Goal: Find specific page/section: Find specific page/section

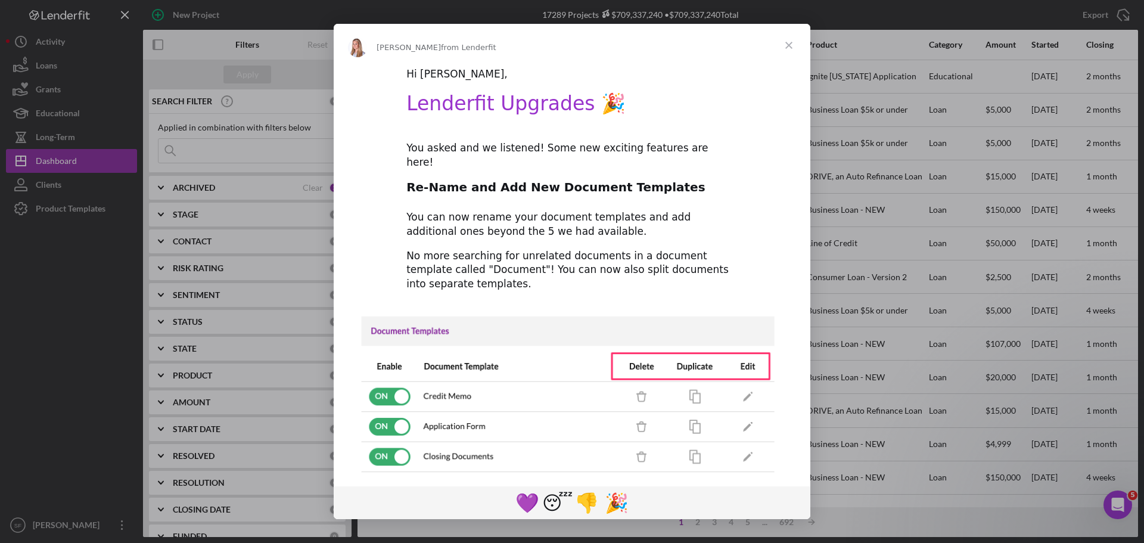
click at [784, 44] on span "Close" at bounding box center [788, 45] width 43 height 43
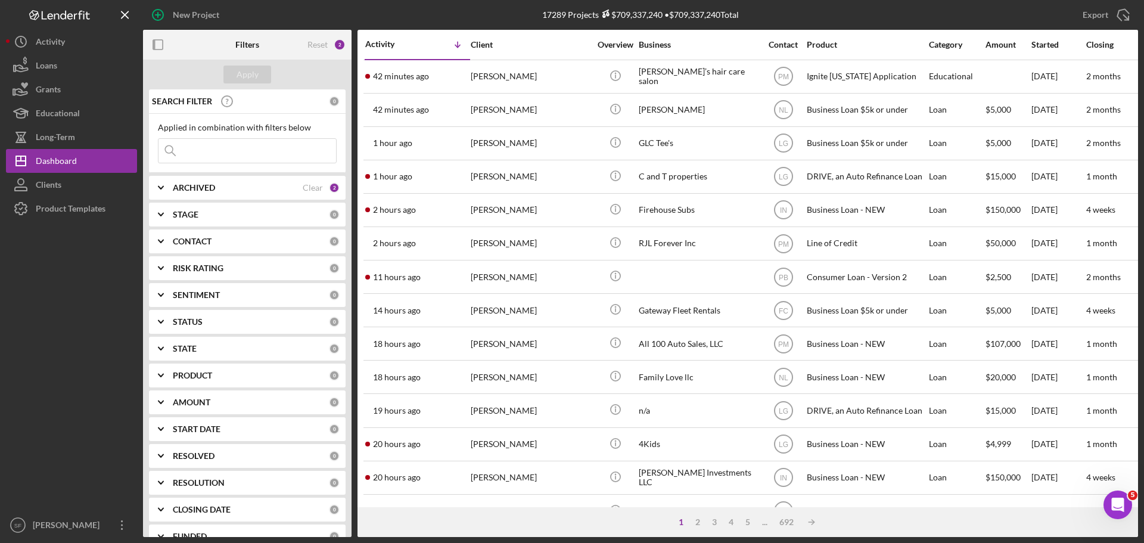
click at [207, 157] on input at bounding box center [247, 151] width 178 height 24
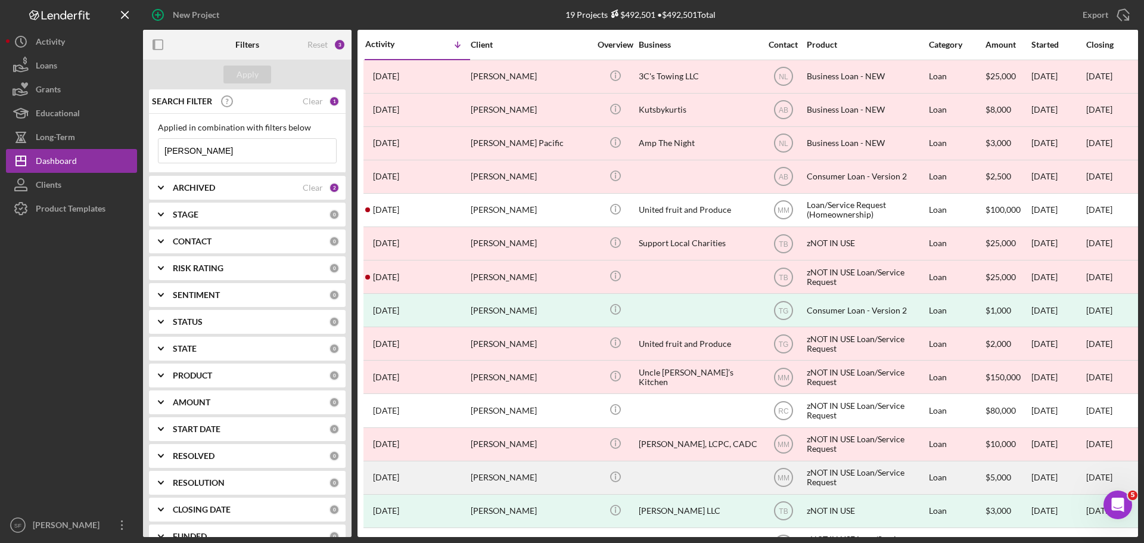
scroll to position [173, 0]
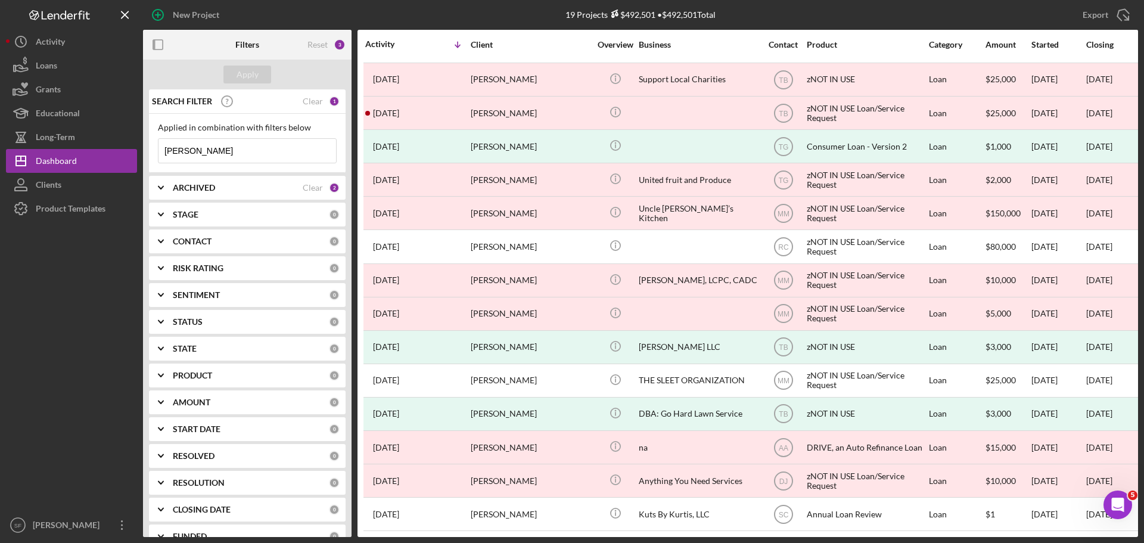
drag, startPoint x: 201, startPoint y: 149, endPoint x: 153, endPoint y: 152, distance: 48.4
click at [153, 152] on div "Applied in combination with filters below [PERSON_NAME] Icon/Menu Close" at bounding box center [247, 143] width 197 height 59
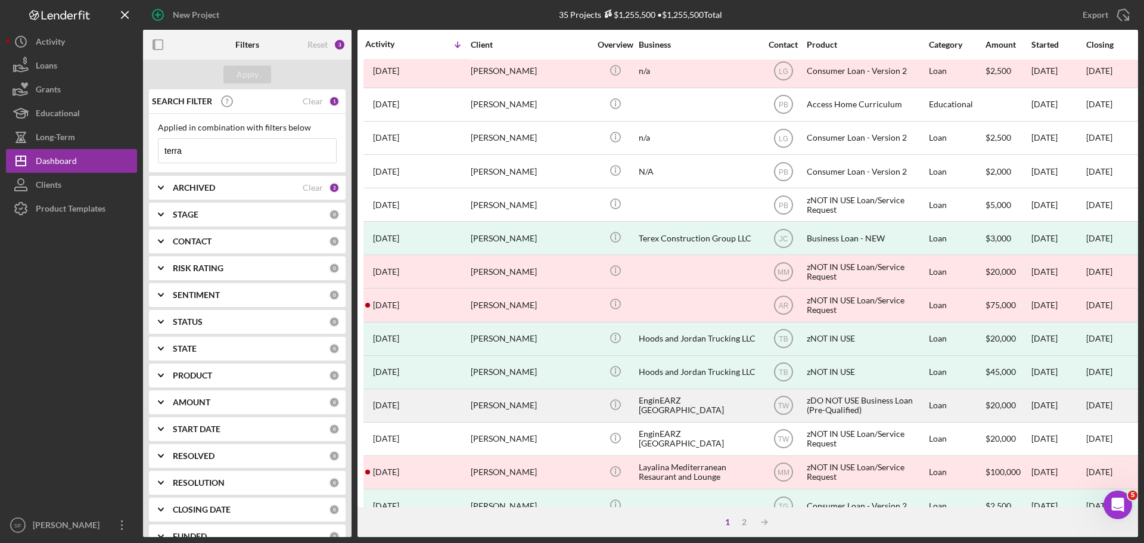
scroll to position [0, 0]
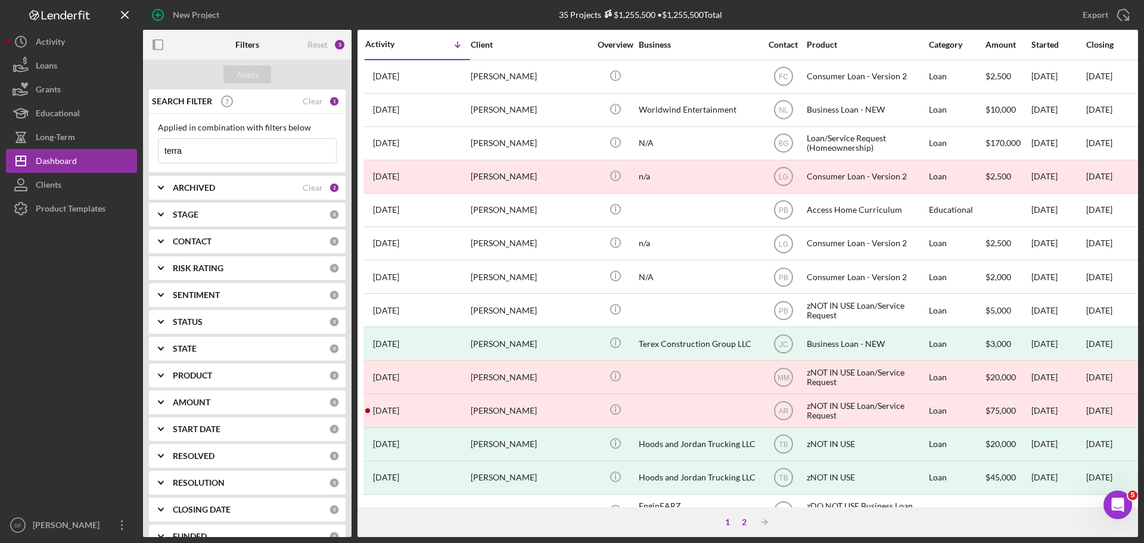
click at [744, 522] on div "2" at bounding box center [744, 522] width 17 height 10
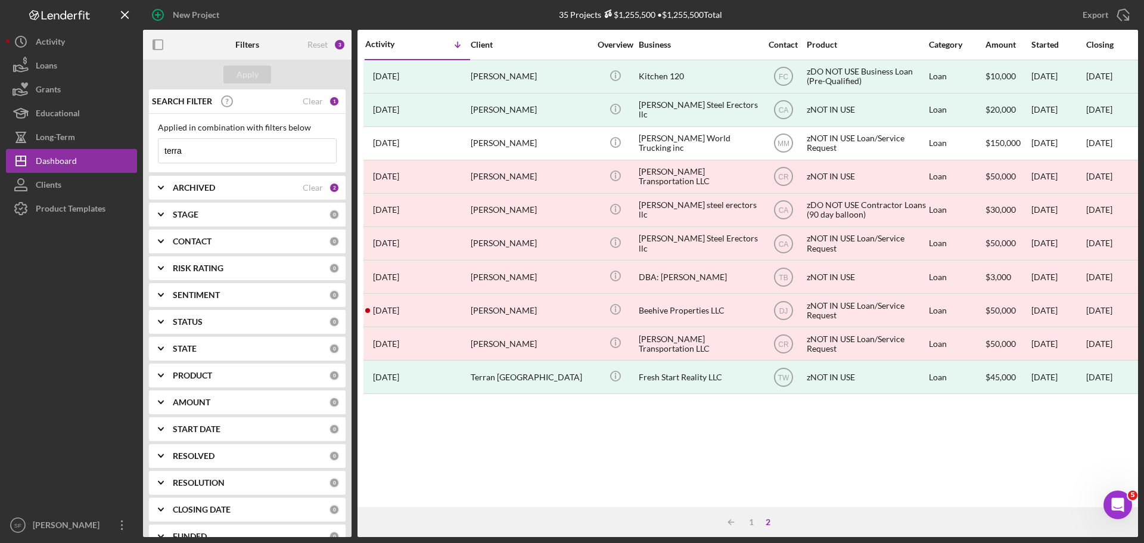
drag, startPoint x: 191, startPoint y: 154, endPoint x: 148, endPoint y: 157, distance: 42.4
click at [148, 157] on div "SEARCH FILTER Clear 1 Applied in combination with filters below terra Icon/Menu…" at bounding box center [247, 312] width 209 height 447
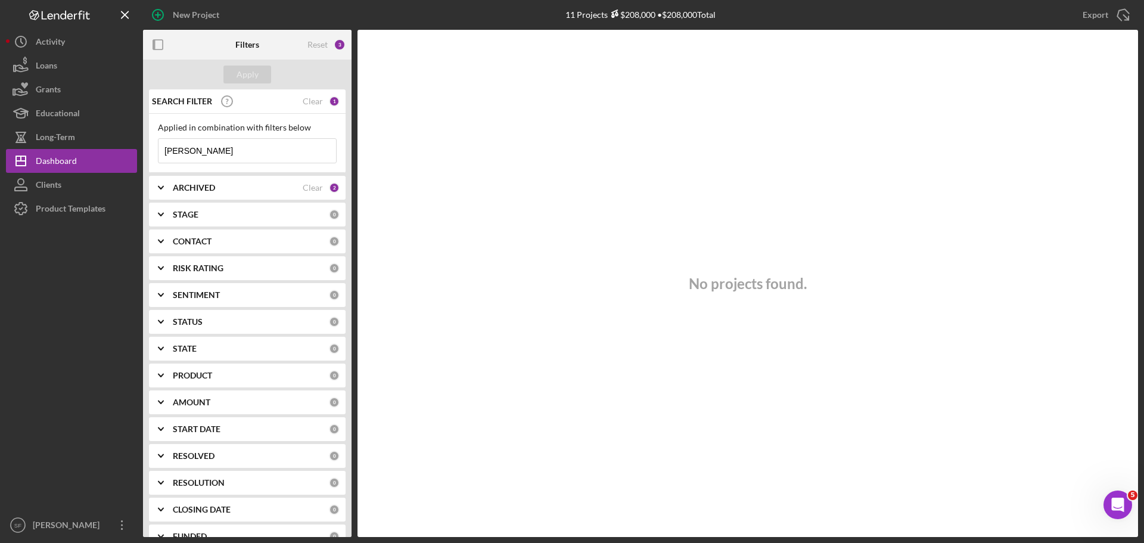
type input "[PERSON_NAME]"
